Goal: Transaction & Acquisition: Obtain resource

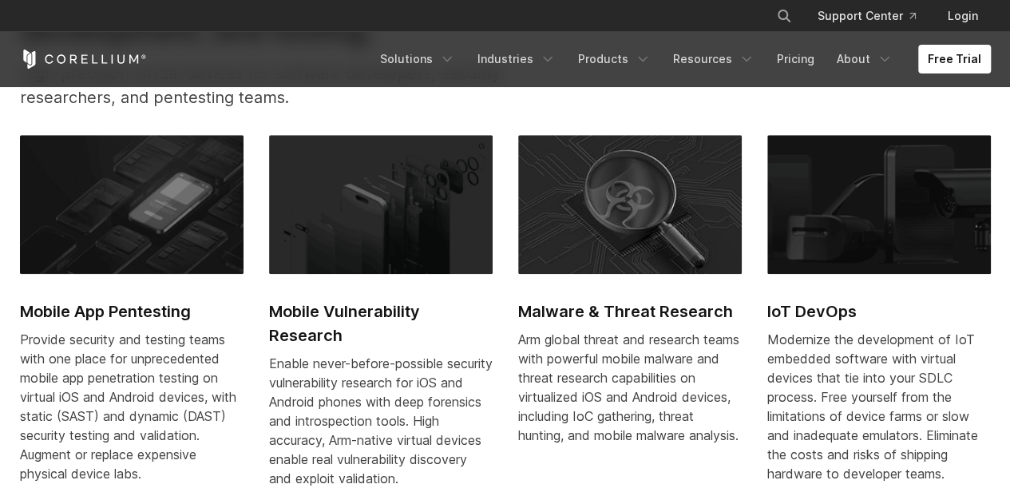
scroll to position [639, 0]
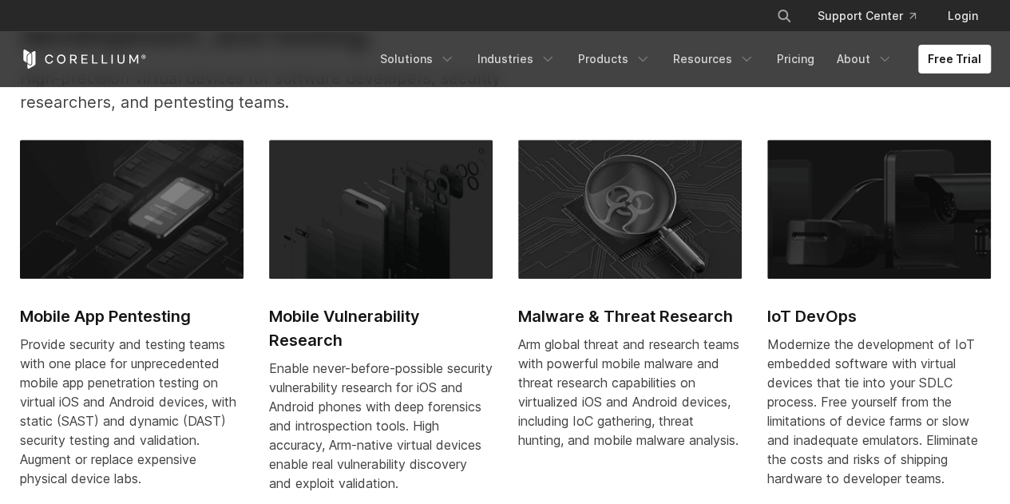
click at [136, 225] on img at bounding box center [132, 209] width 224 height 139
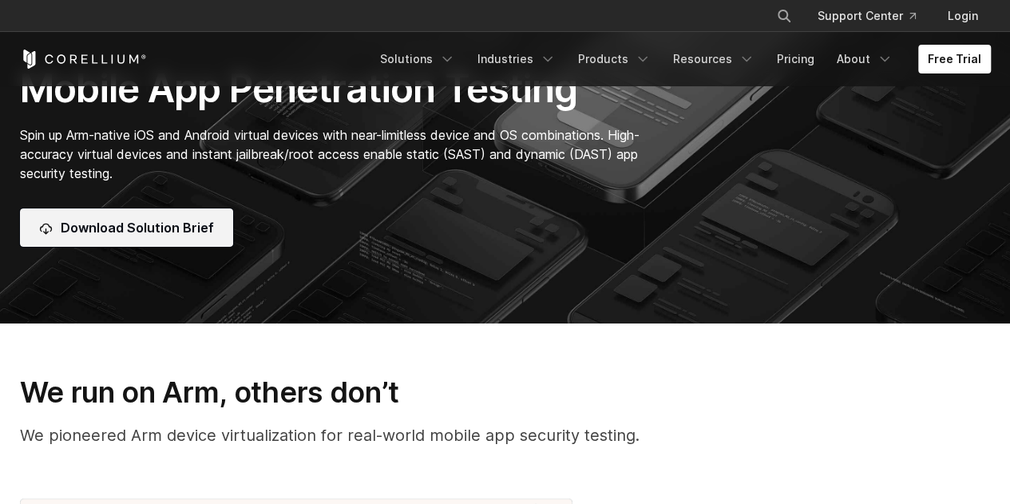
scroll to position [160, 0]
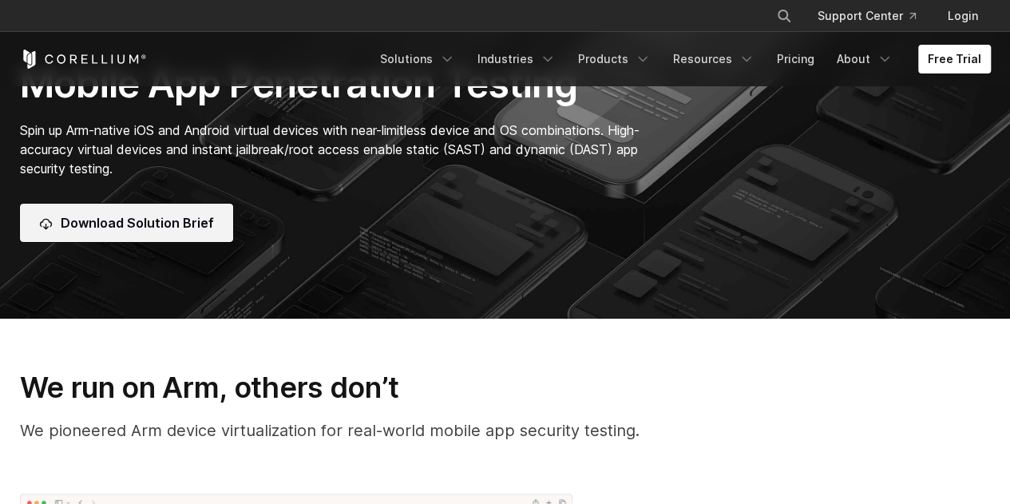
click at [148, 217] on span "Download Solution Brief" at bounding box center [137, 222] width 153 height 19
